Goal: Find contact information: Find contact information

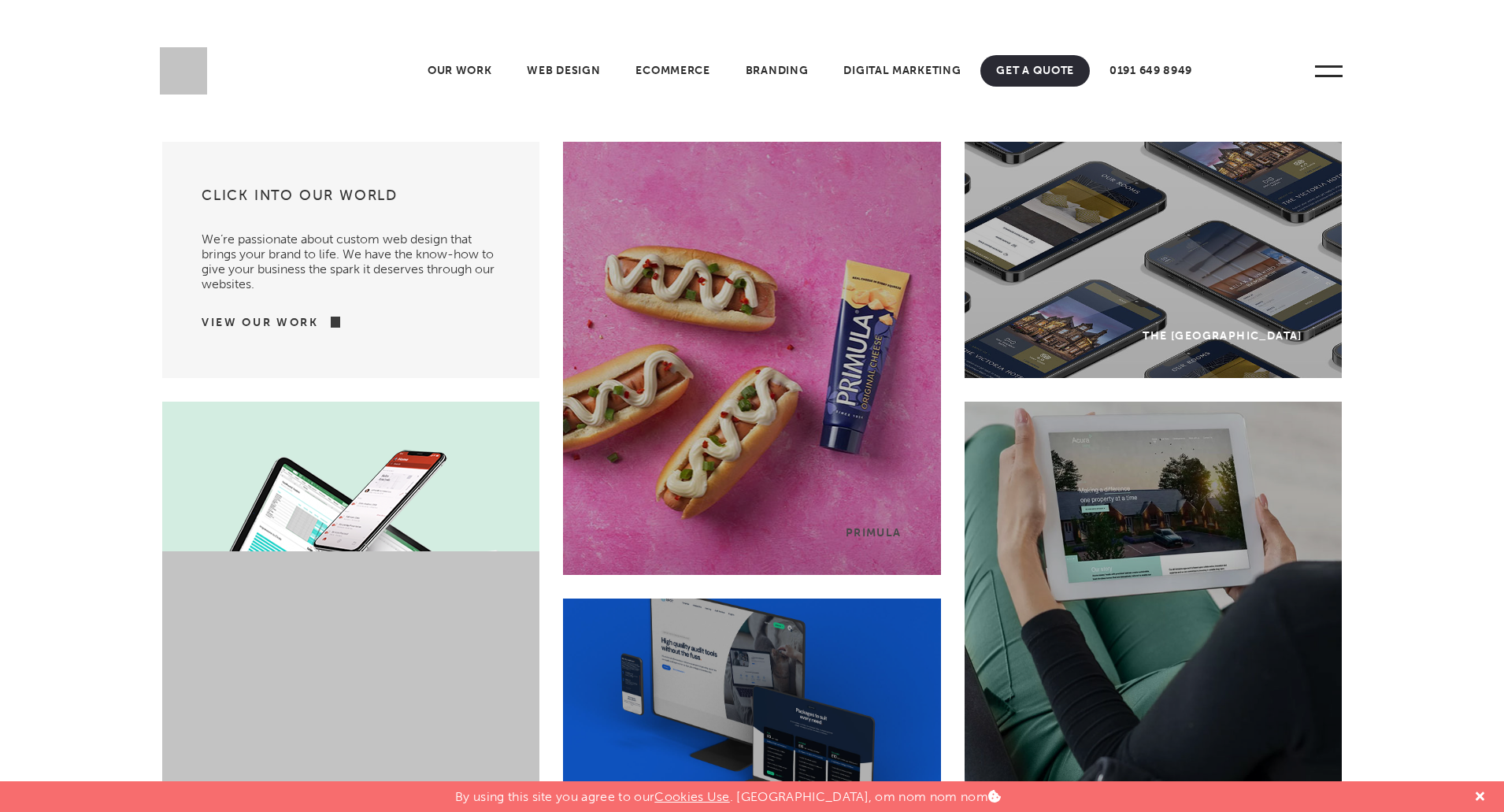
click at [1343, 68] on span at bounding box center [1328, 70] width 43 height 43
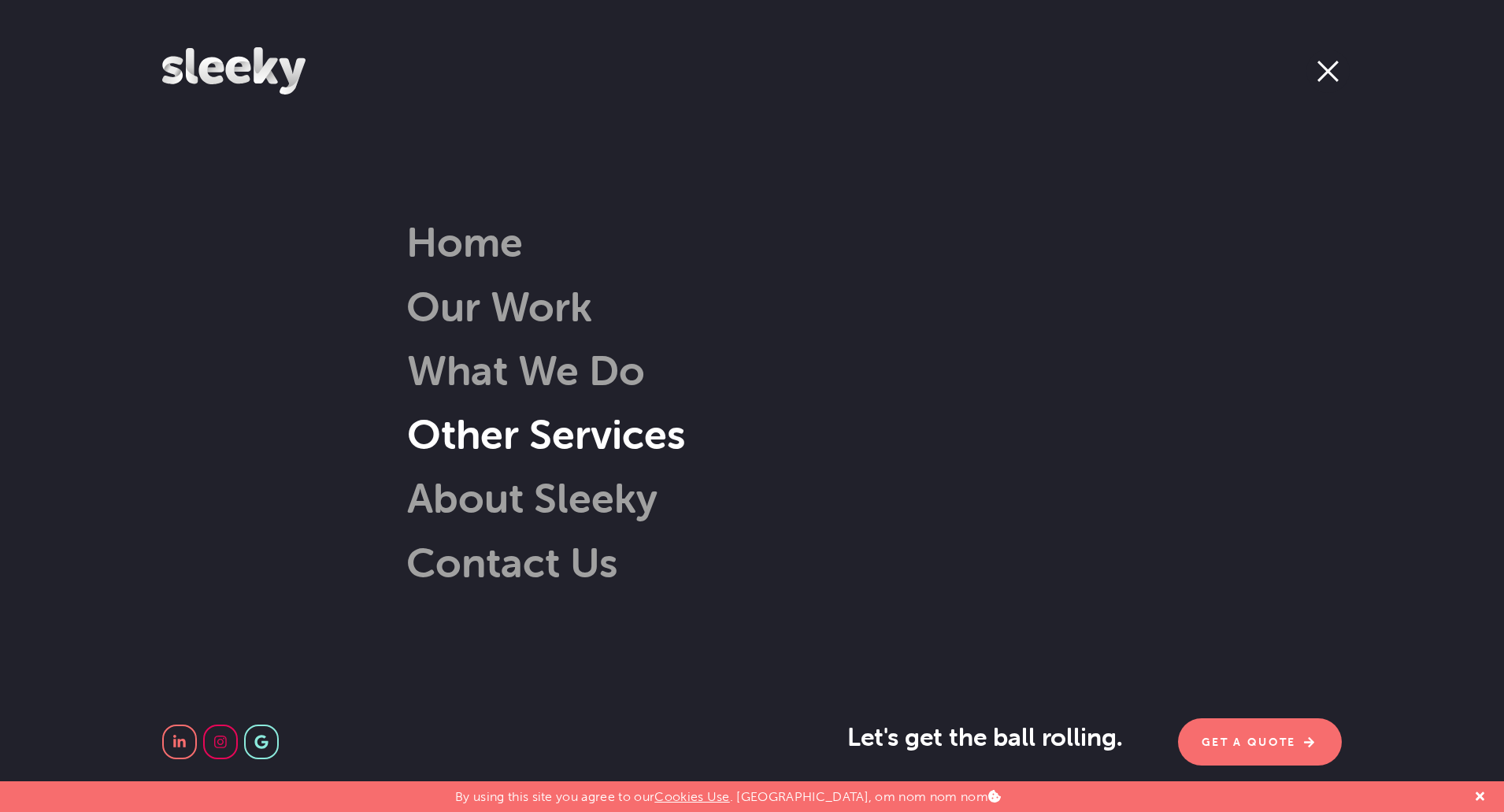
scroll to position [79, 0]
click at [1332, 72] on span at bounding box center [1327, 70] width 43 height 43
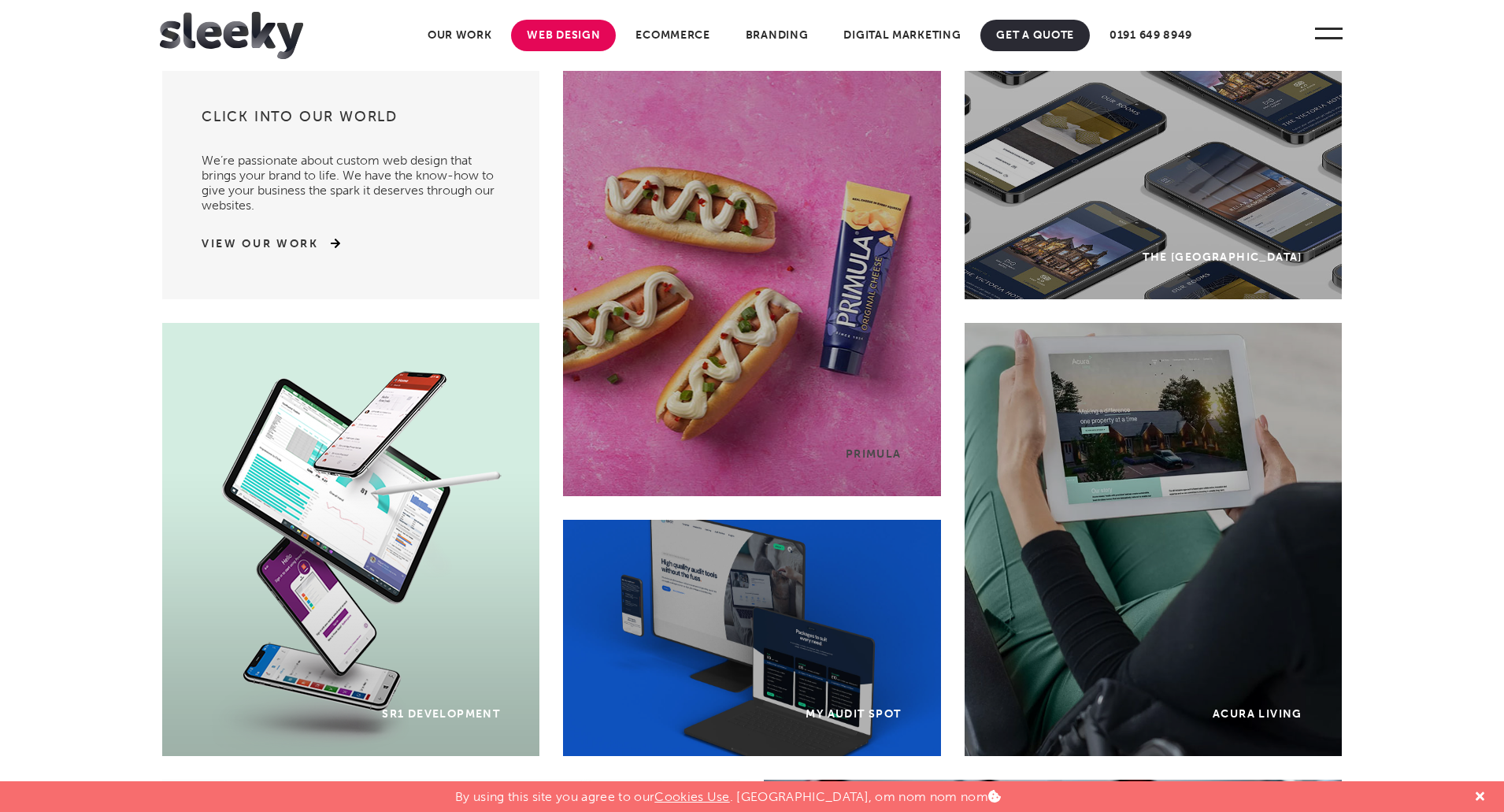
click at [541, 37] on link "Web Design" at bounding box center [563, 35] width 105 height 32
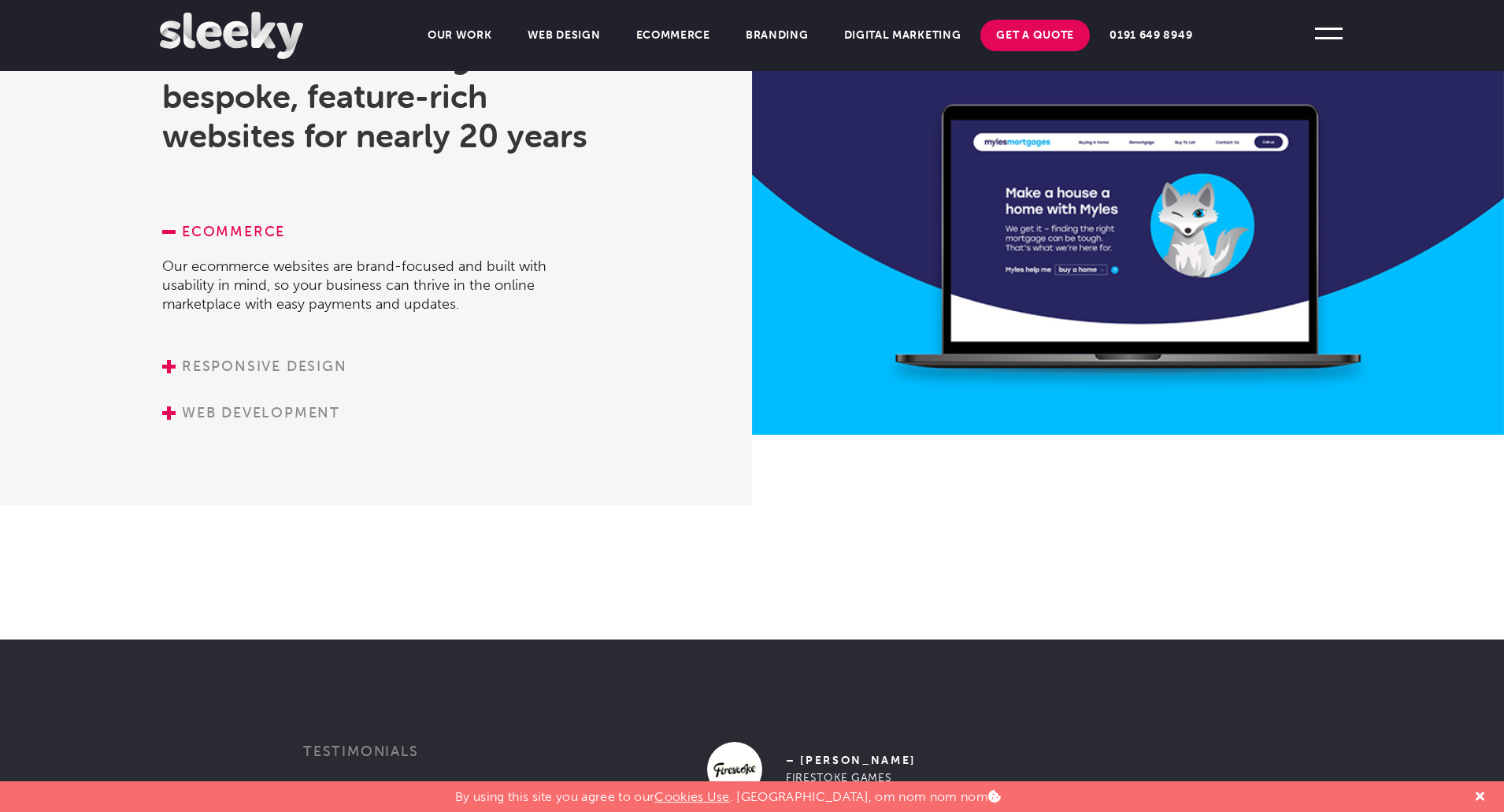
scroll to position [2137, 0]
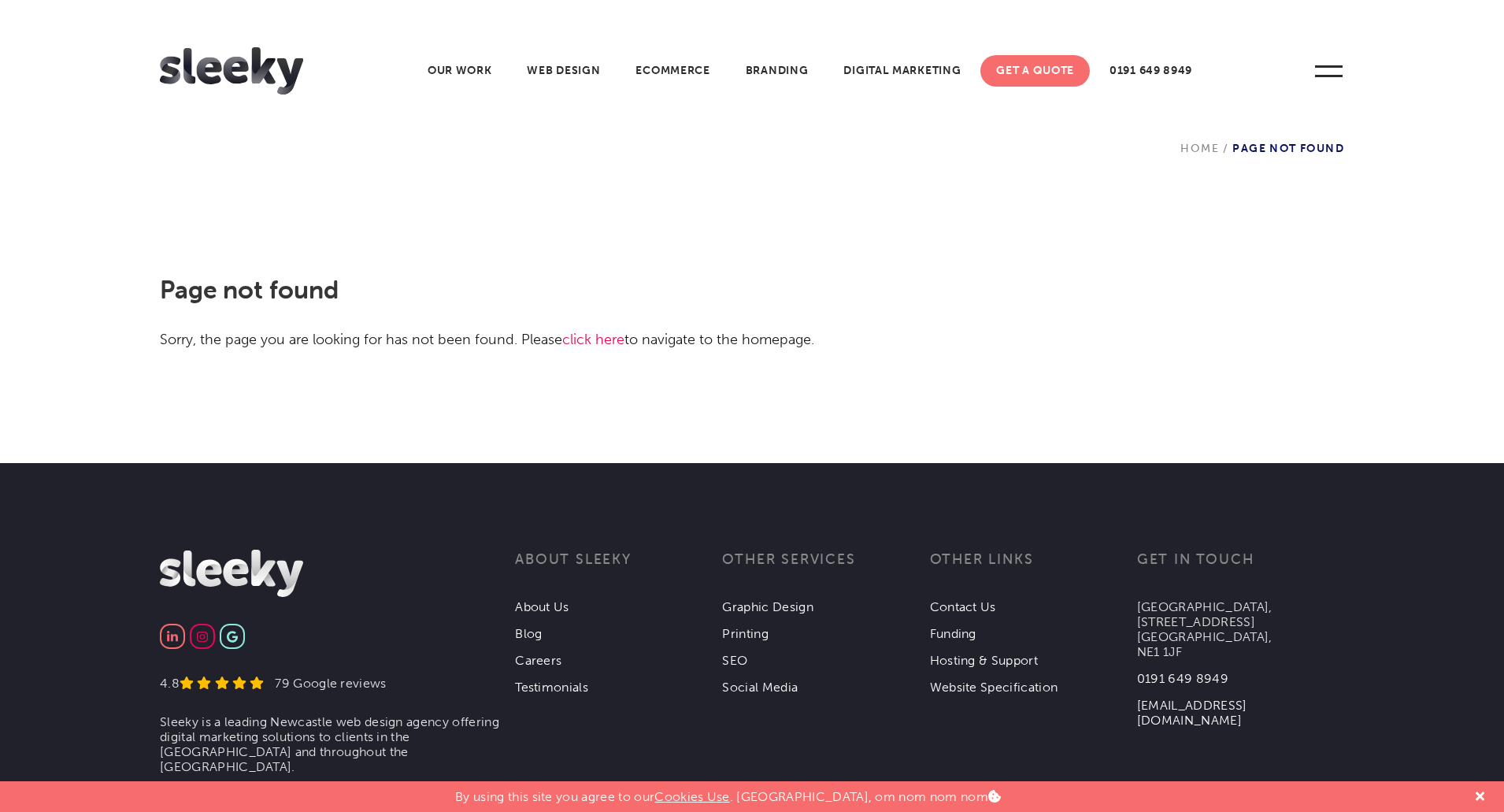
click at [598, 338] on link "click here" at bounding box center [593, 339] width 62 height 17
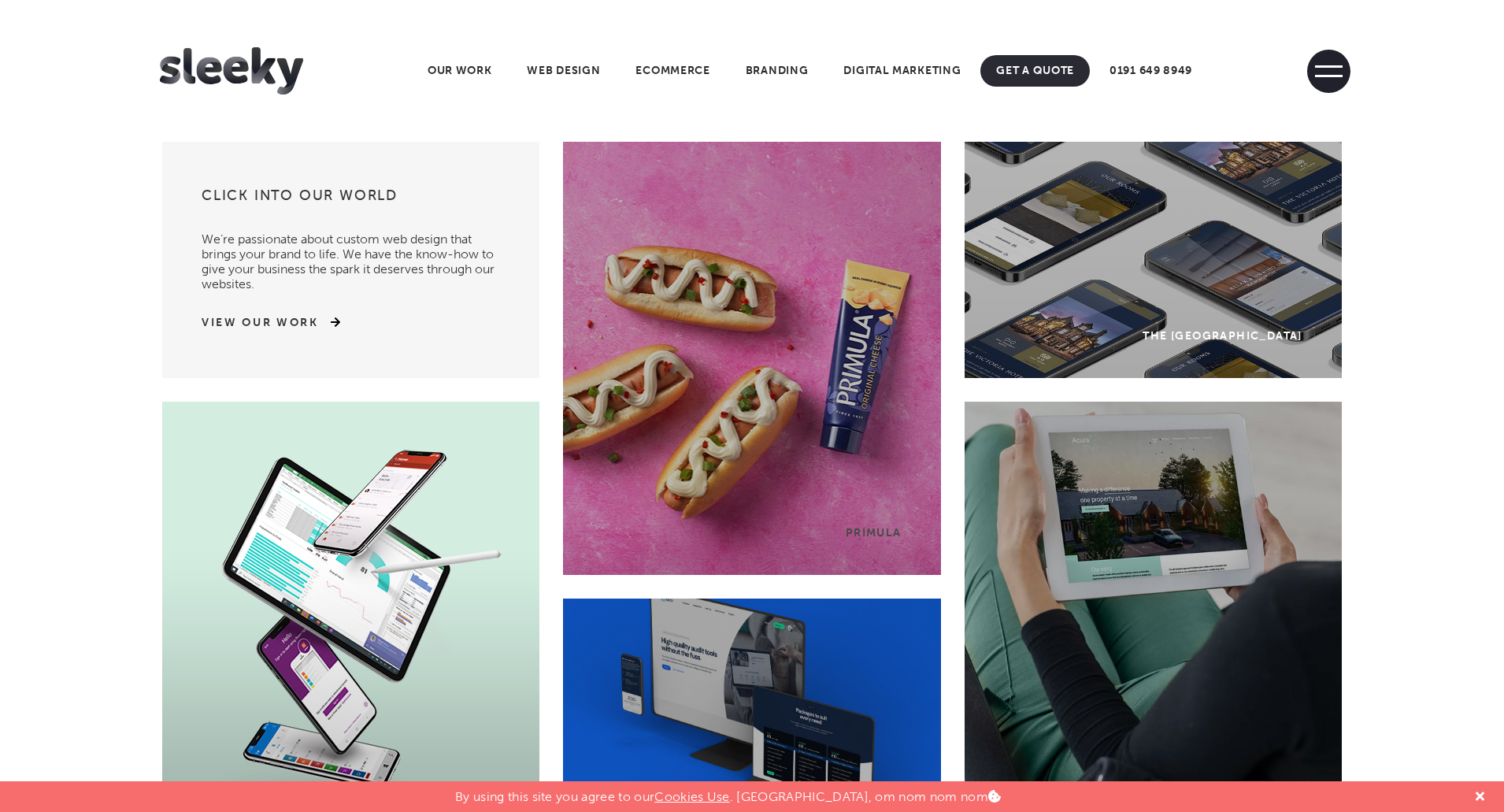
click at [1319, 75] on span at bounding box center [1328, 76] width 28 height 2
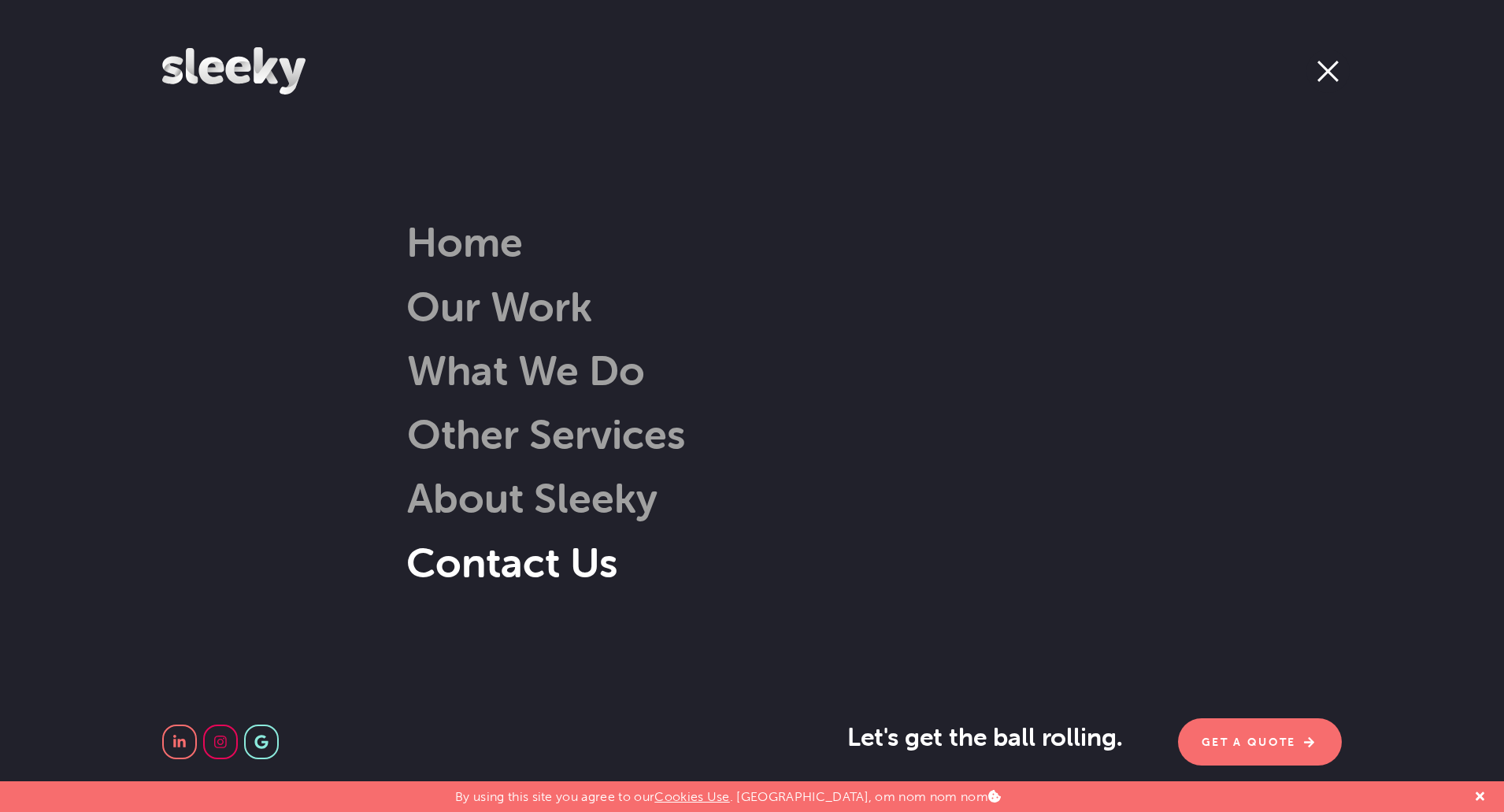
click at [484, 566] on link "Contact Us" at bounding box center [511, 562] width 211 height 50
